Goal: Task Accomplishment & Management: Manage account settings

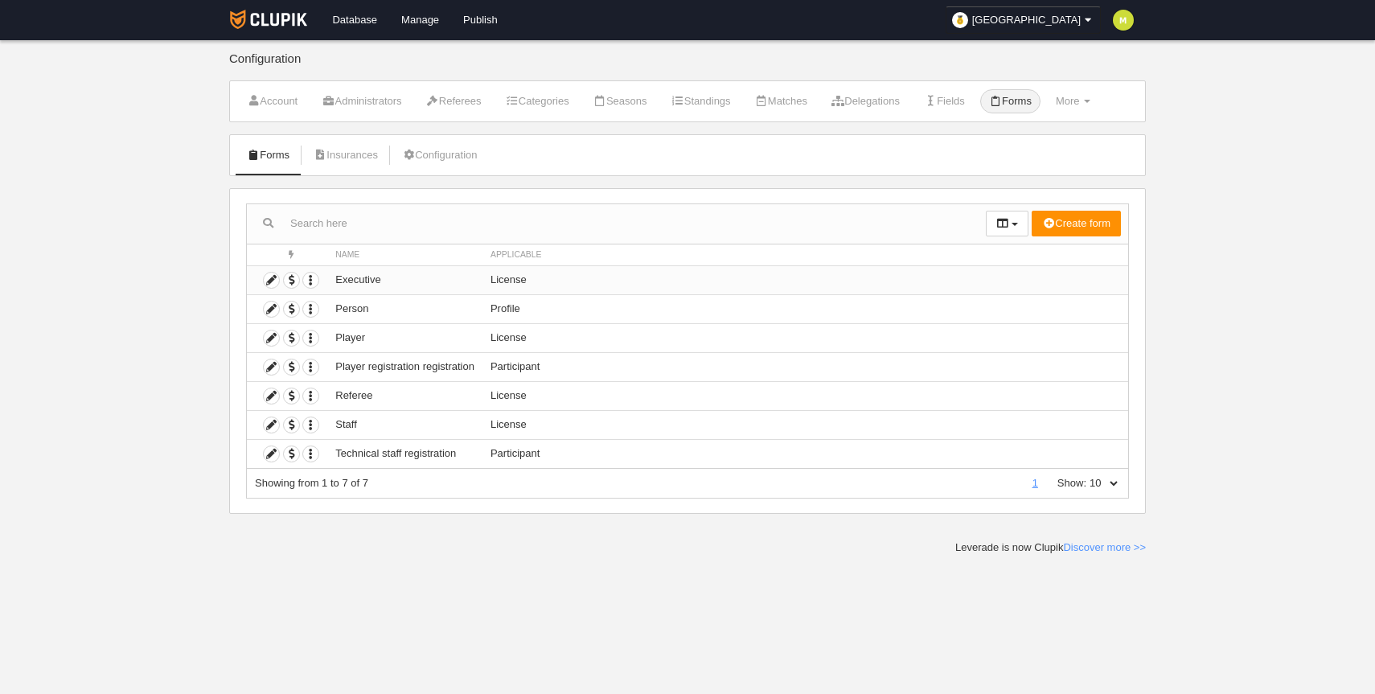
click at [888, 279] on td "License" at bounding box center [806, 279] width 646 height 29
click at [503, 276] on td "License" at bounding box center [806, 279] width 646 height 29
click at [353, 280] on td "Executive" at bounding box center [404, 279] width 155 height 29
click at [267, 279] on icon at bounding box center [271, 280] width 15 height 15
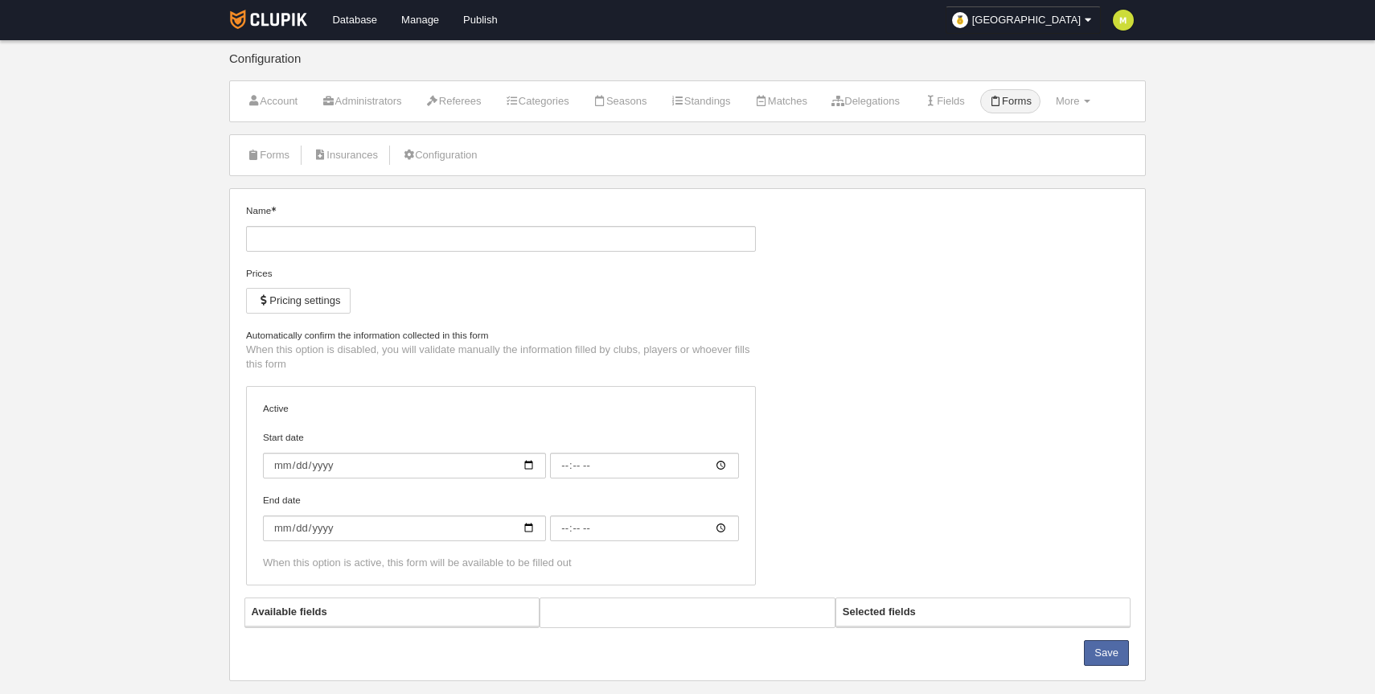
type input "Executive"
checkbox input "true"
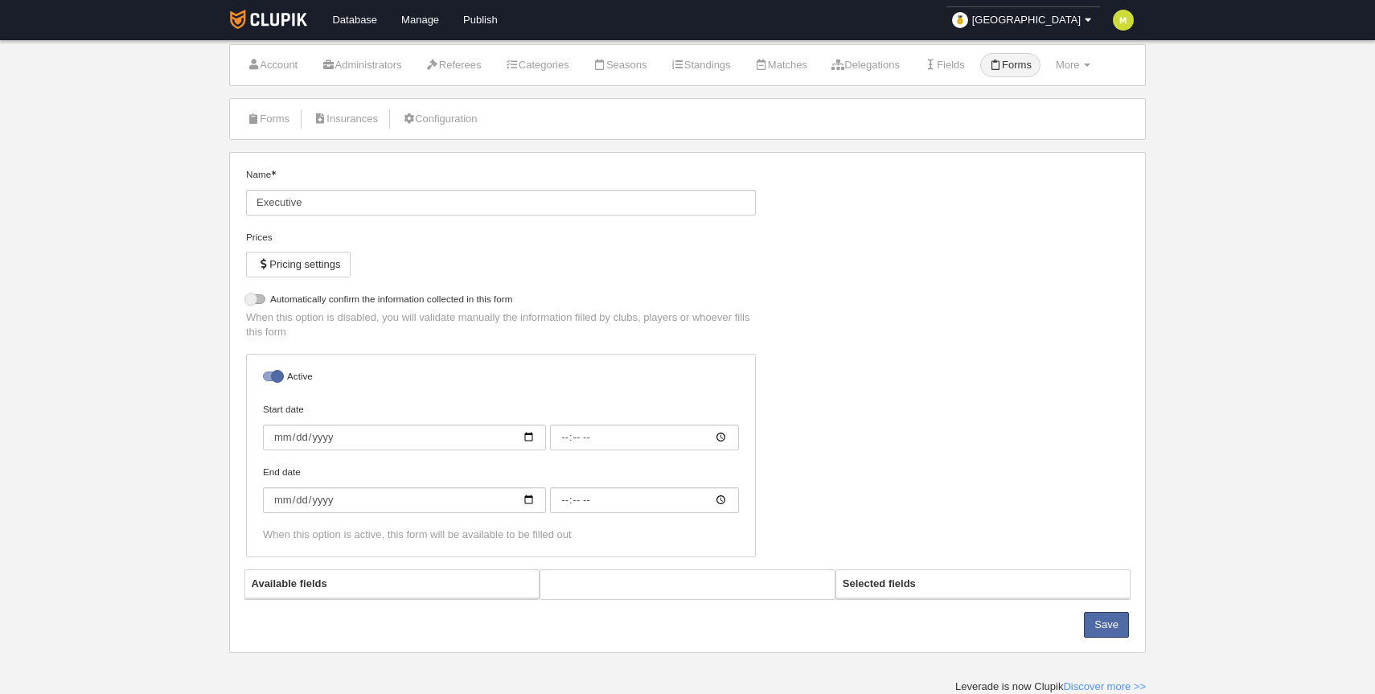
select select "selected"
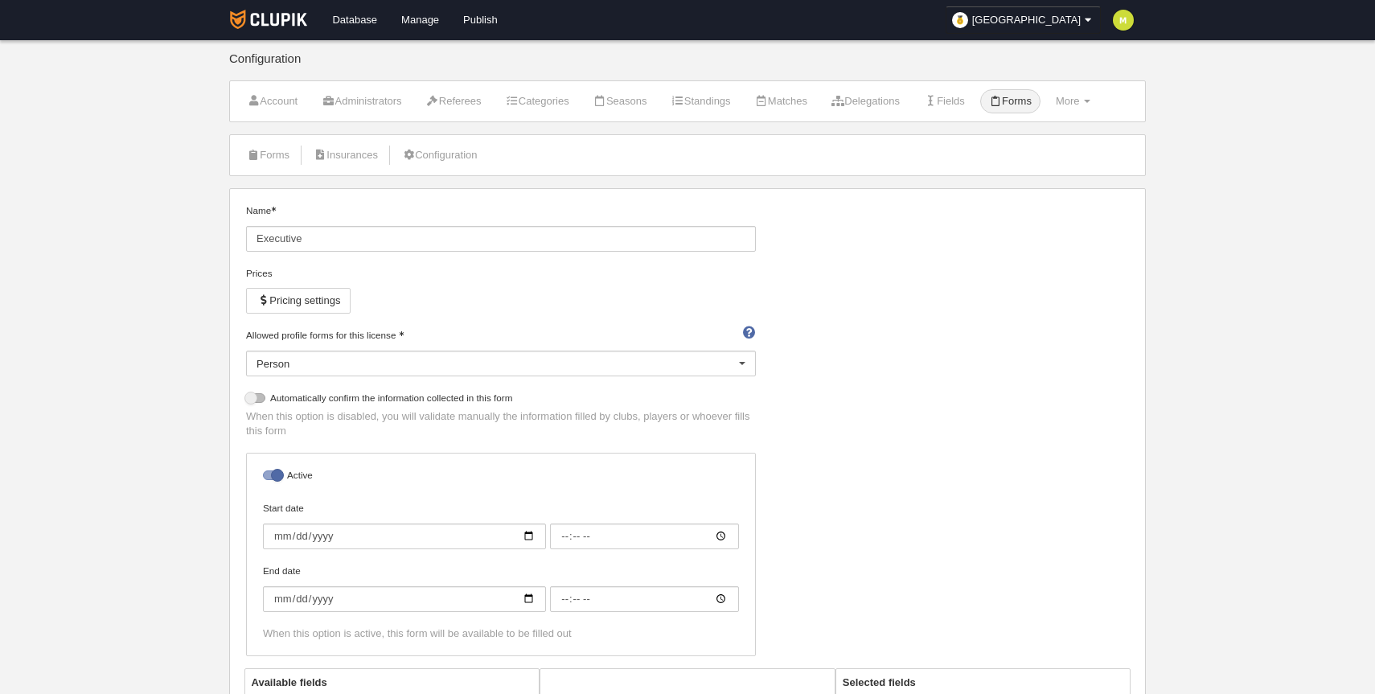
click at [683, 62] on div "Configuration" at bounding box center [687, 66] width 917 height 28
click at [427, 16] on link "Manage" at bounding box center [420, 20] width 62 height 40
